Goal: Task Accomplishment & Management: Manage account settings

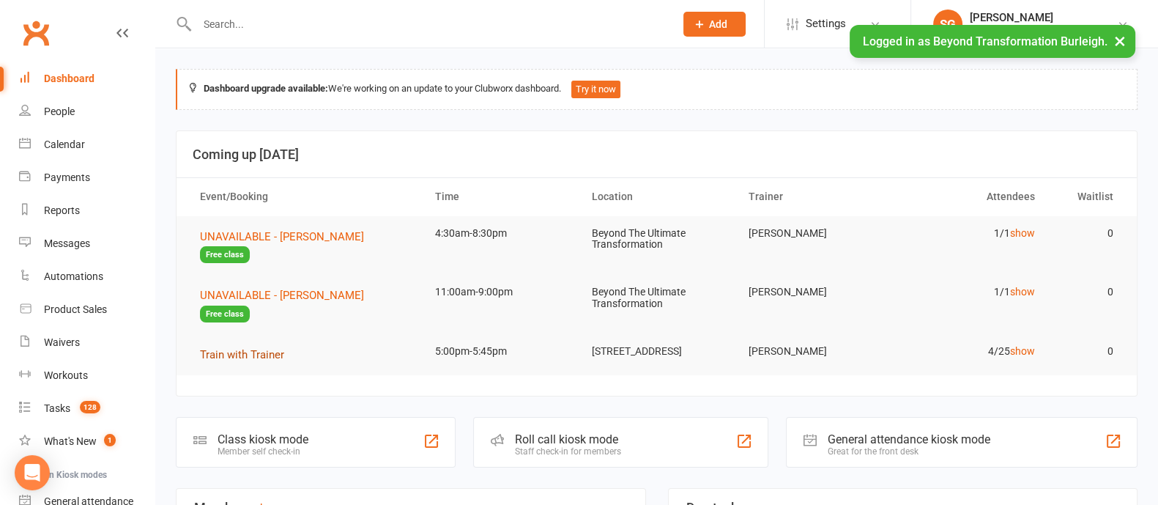
click at [259, 348] on span "Train with Trainer" at bounding box center [242, 354] width 84 height 13
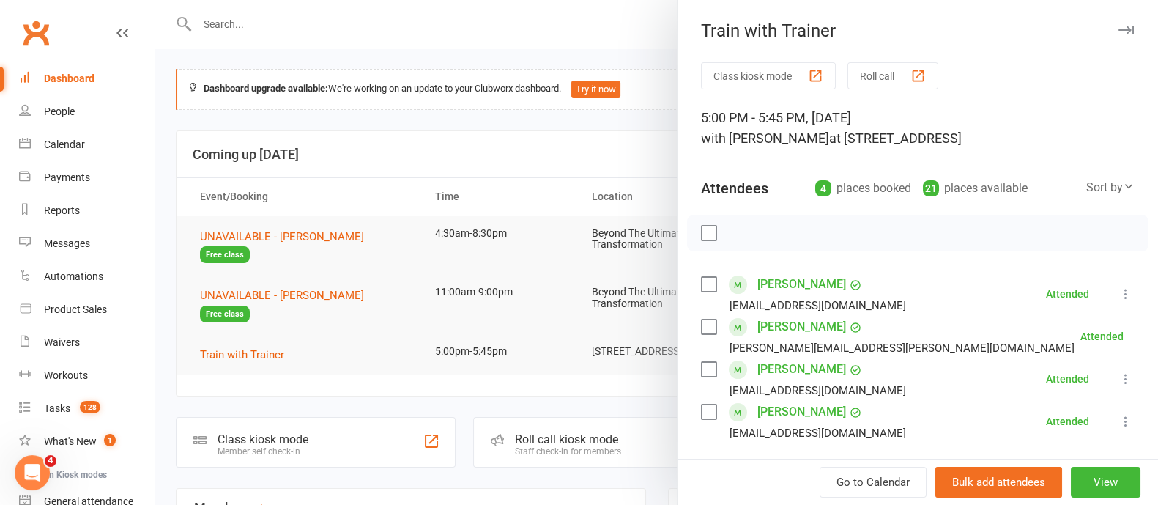
click at [1119, 30] on icon "button" at bounding box center [1126, 30] width 15 height 9
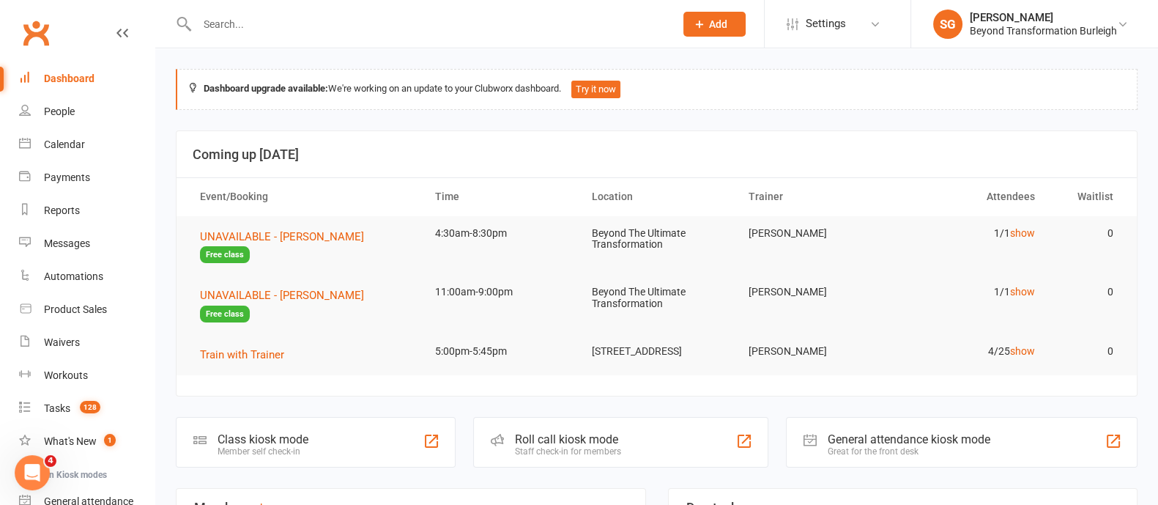
click at [66, 76] on div "Dashboard" at bounding box center [69, 79] width 51 height 12
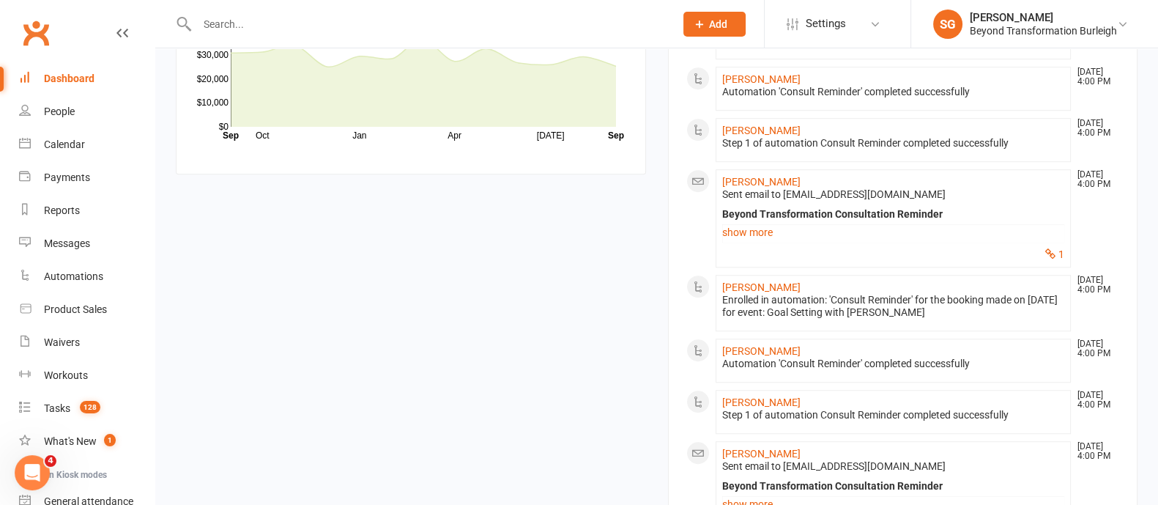
scroll to position [1373, 0]
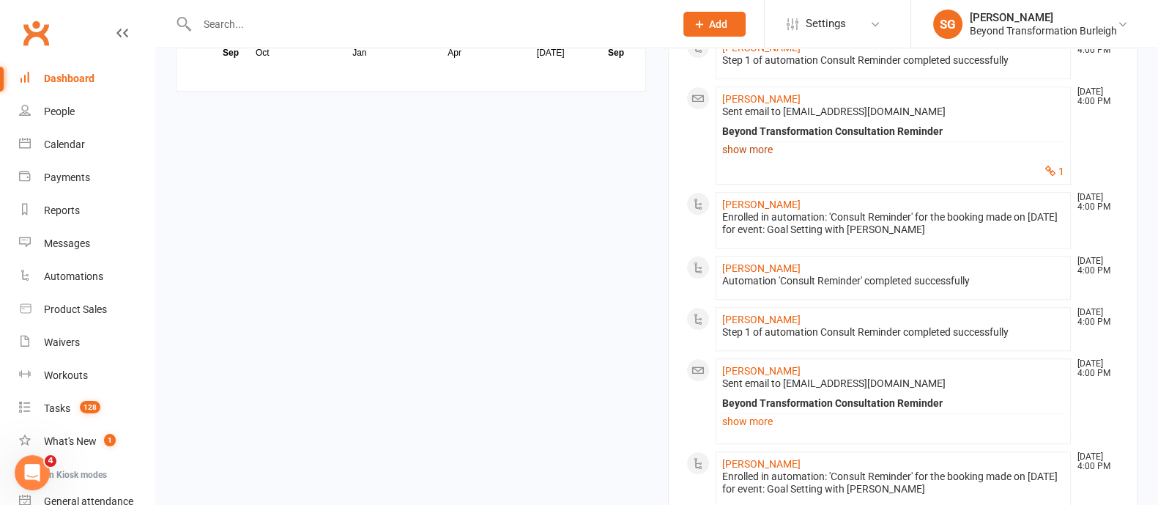
click at [762, 160] on link "show more" at bounding box center [893, 149] width 343 height 21
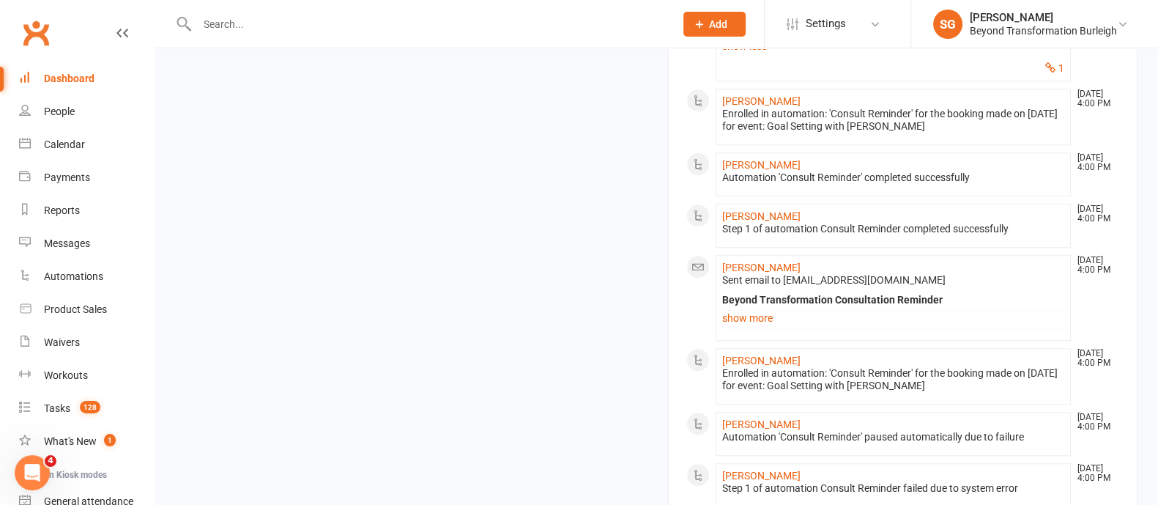
scroll to position [1740, 0]
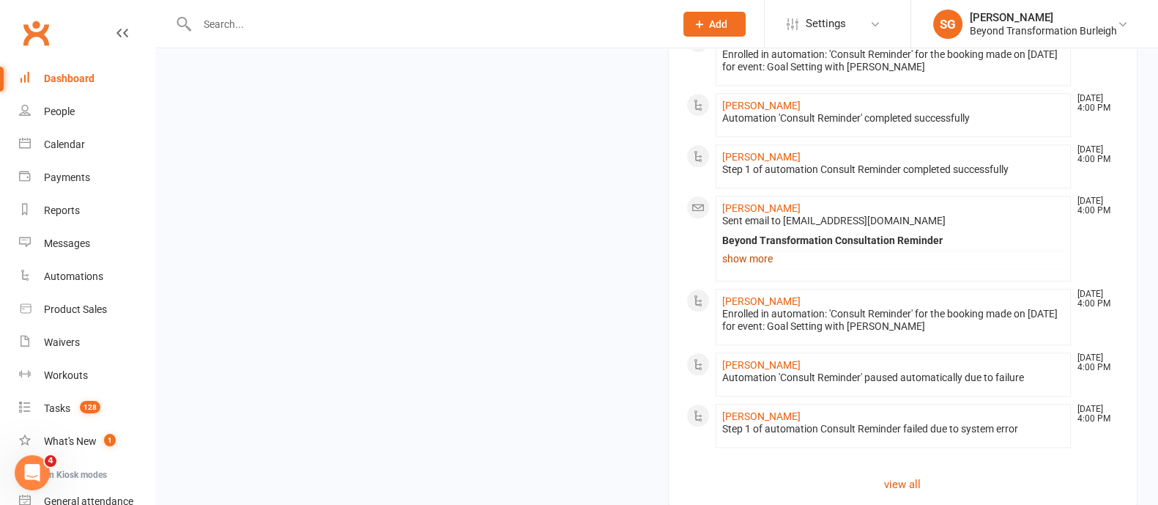
click at [742, 269] on link "show more" at bounding box center [893, 258] width 343 height 21
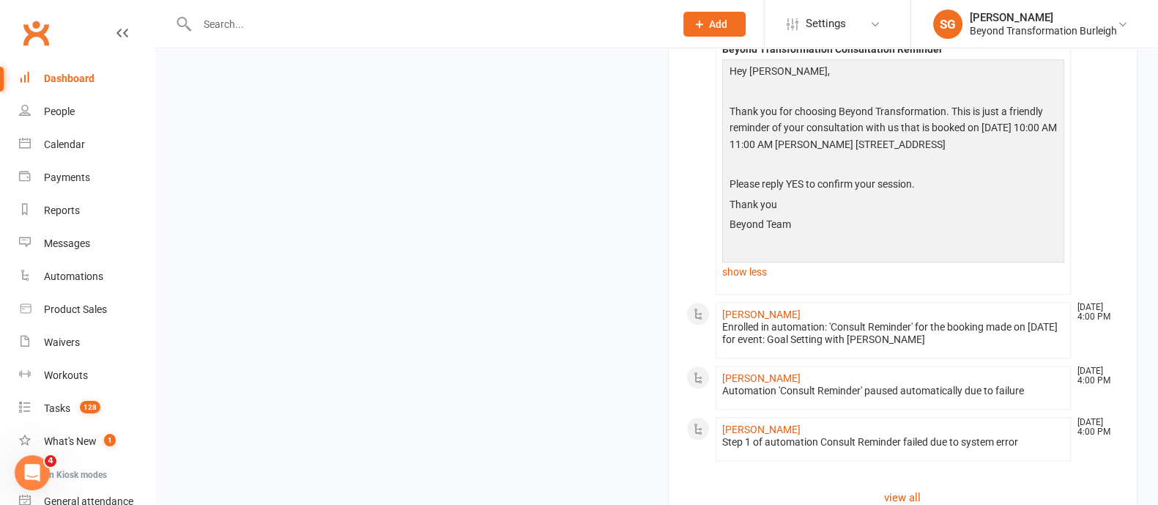
scroll to position [2106, 0]
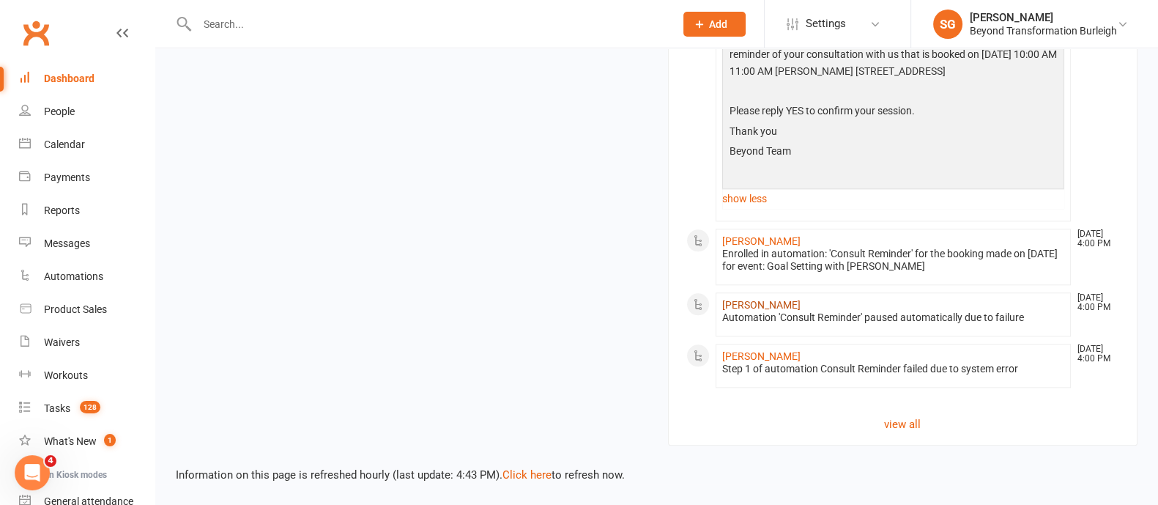
click at [775, 311] on link "[PERSON_NAME]" at bounding box center [761, 305] width 78 height 12
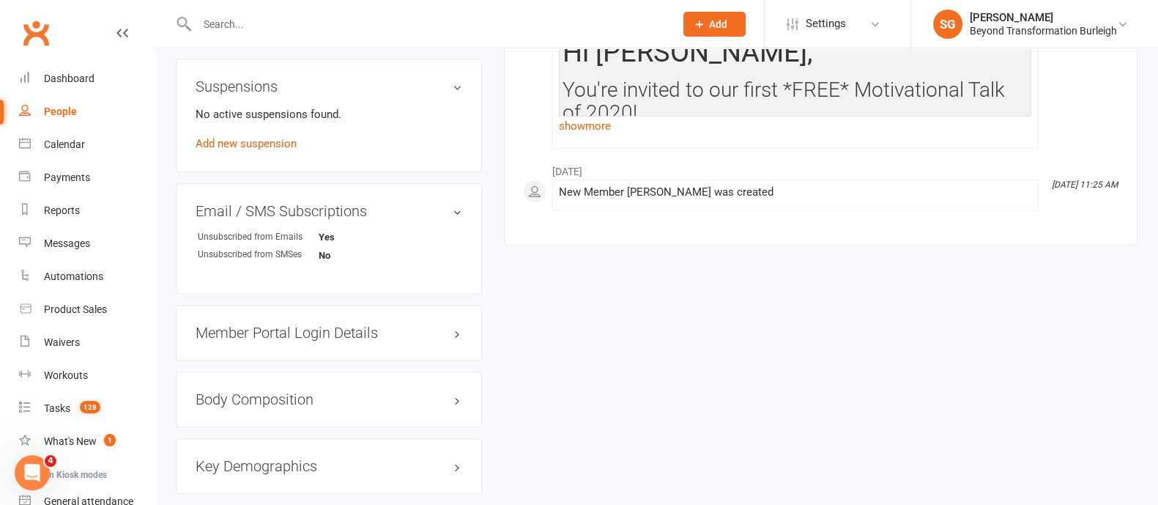
scroll to position [824, 0]
click at [461, 210] on h3 "Email / SMS Subscriptions edit" at bounding box center [329, 210] width 267 height 16
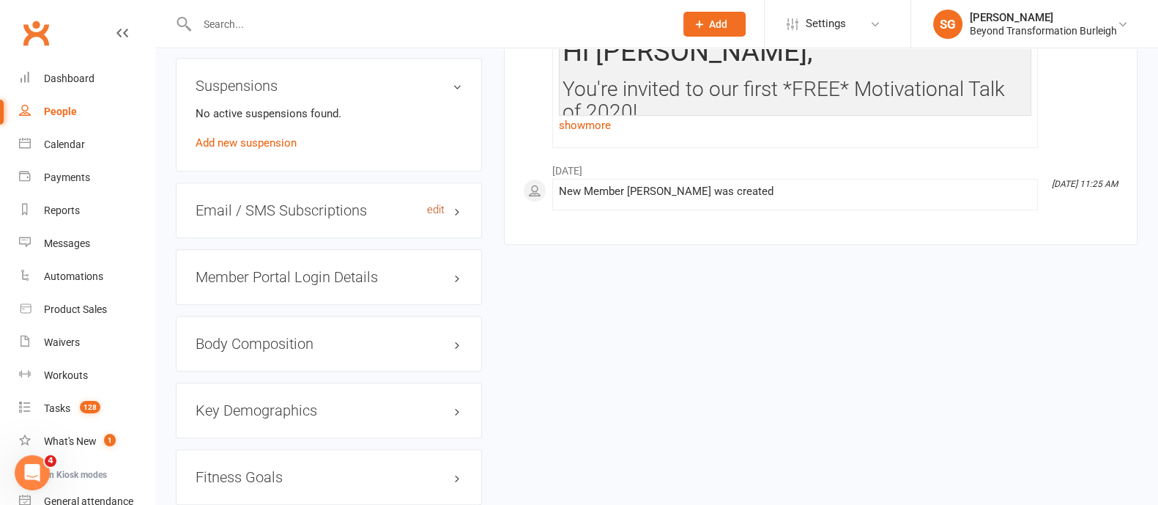
click at [438, 210] on link "edit" at bounding box center [436, 210] width 18 height 12
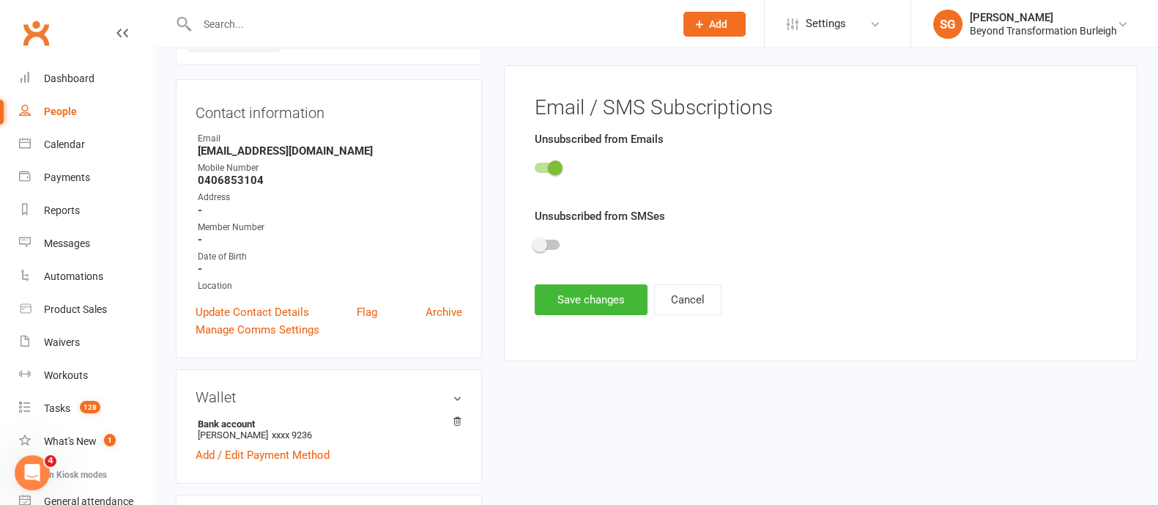
scroll to position [112, 0]
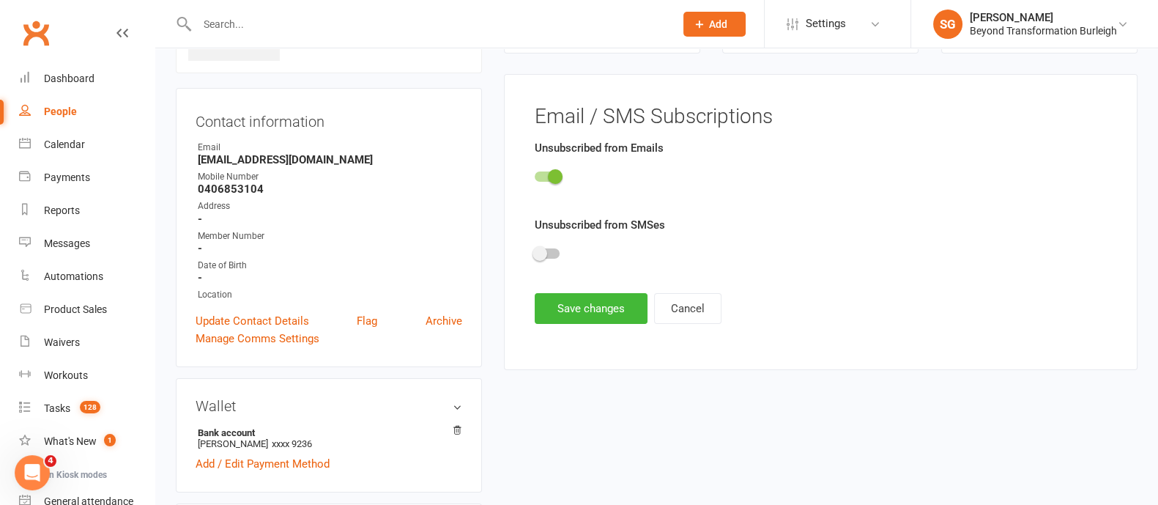
click at [540, 174] on div at bounding box center [547, 176] width 25 height 10
click at [535, 174] on input "checkbox" at bounding box center [535, 174] width 0 height 0
click at [566, 314] on button "Save changes" at bounding box center [591, 308] width 113 height 31
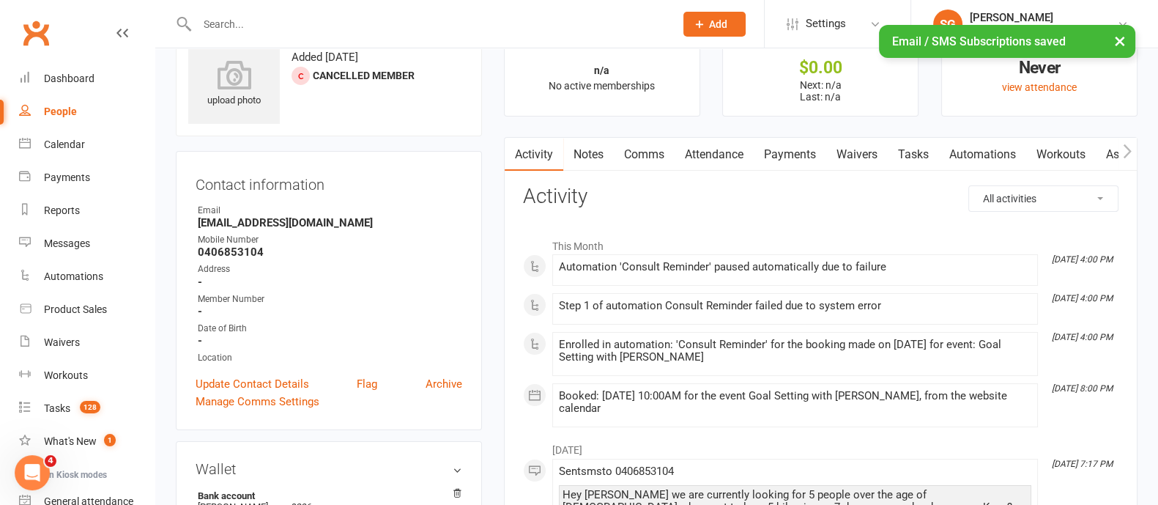
scroll to position [0, 0]
